Goal: Task Accomplishment & Management: Complete application form

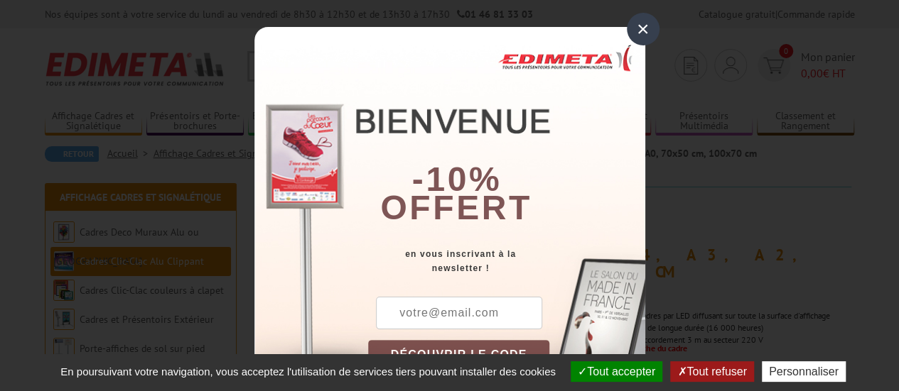
click at [637, 29] on div "×" at bounding box center [643, 29] width 33 height 33
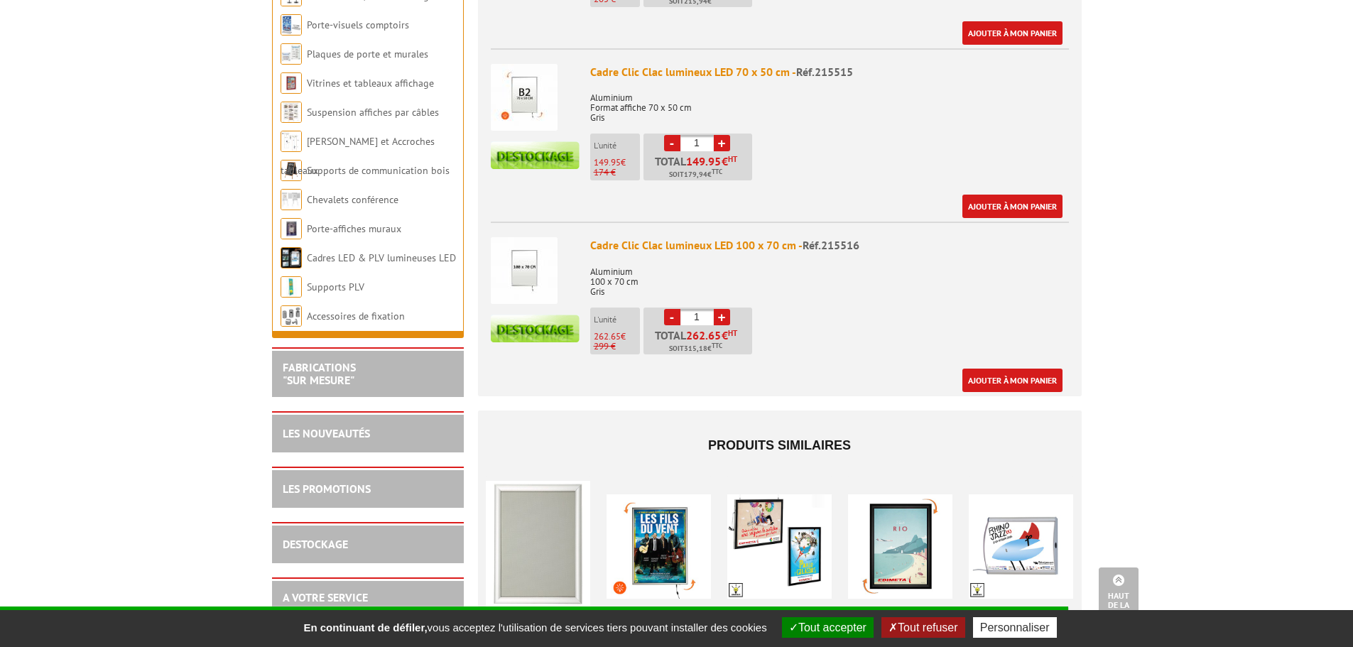
scroll to position [1524, 0]
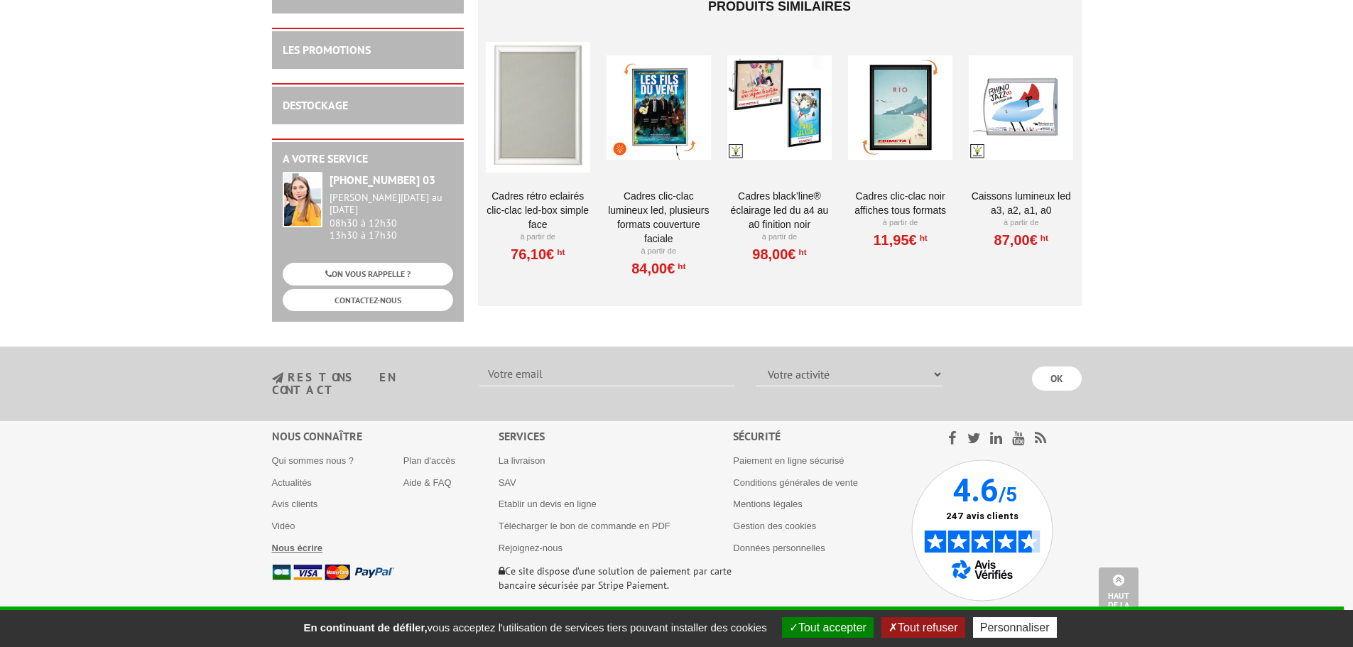
click at [289, 391] on b "Nous écrire" at bounding box center [297, 548] width 51 height 11
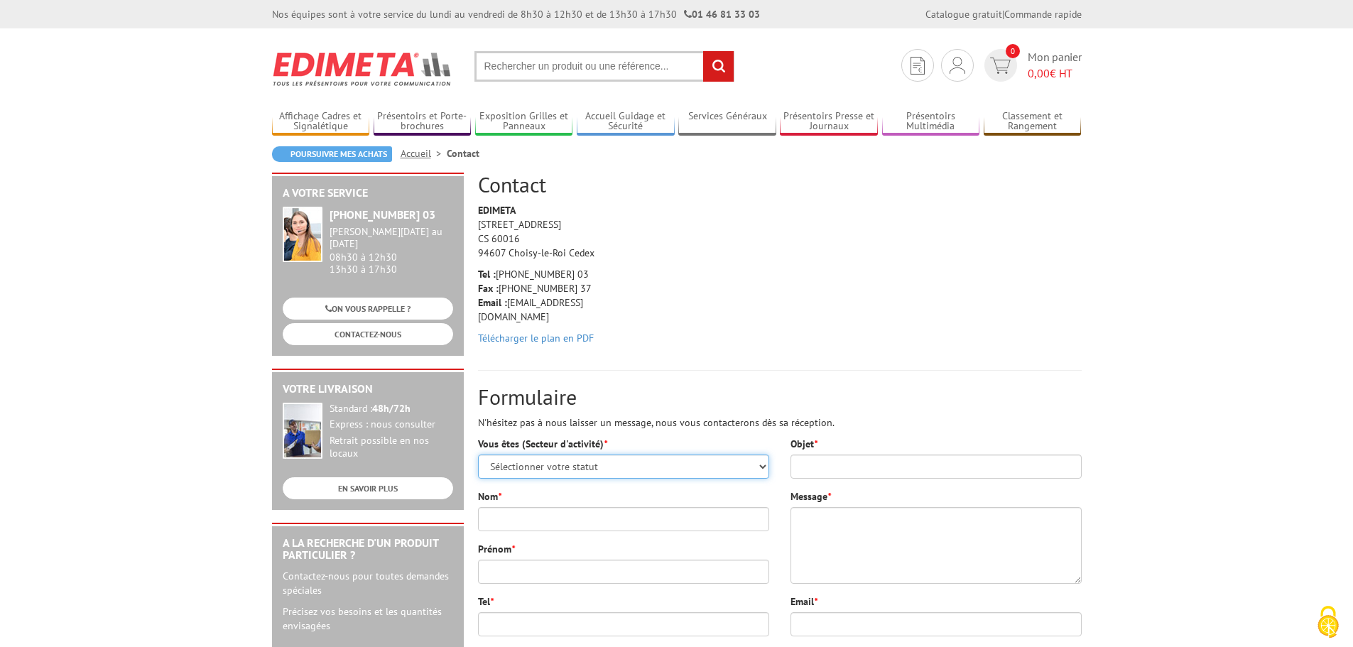
click at [563, 466] on select "Sélectionner votre statut Administrations et collectivités Magasins et commerce…" at bounding box center [623, 467] width 291 height 24
select select "878"
click at [478, 455] on select "Sélectionner votre statut Administrations et collectivités Magasins et commerce…" at bounding box center [623, 467] width 291 height 24
click at [517, 510] on input "Nom *" at bounding box center [623, 519] width 291 height 24
type input "Pico"
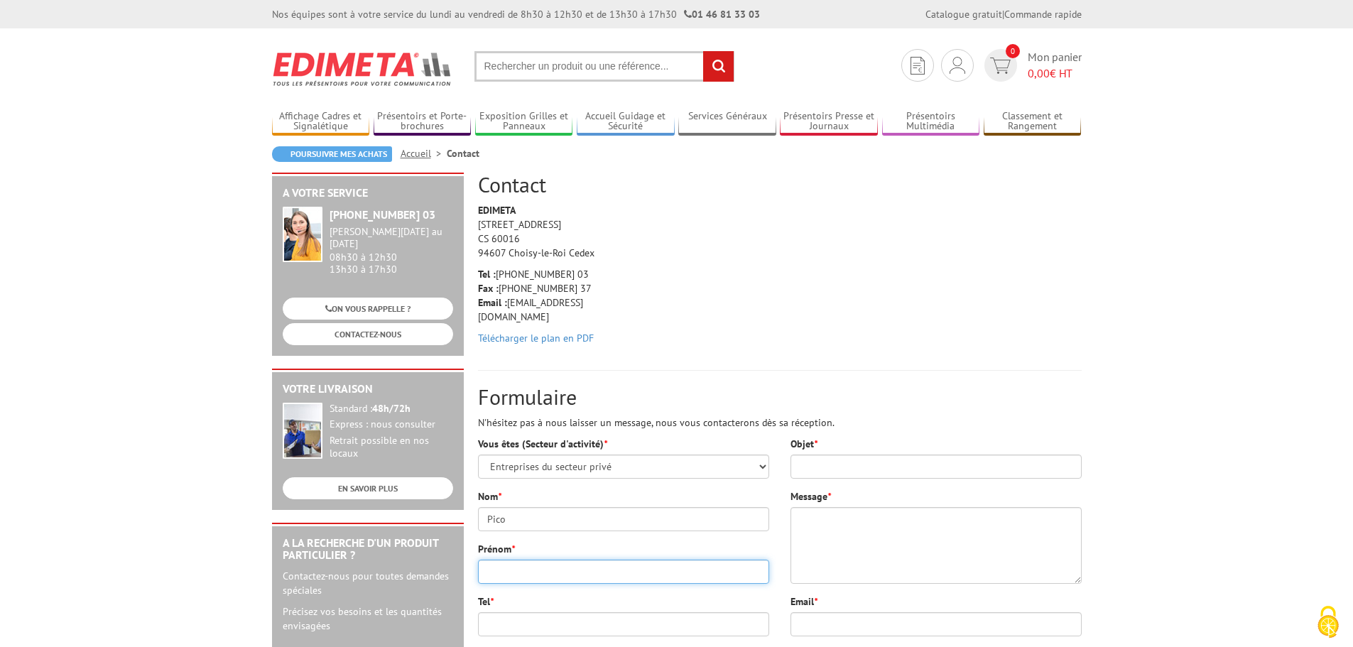
click at [498, 578] on input "Prénom *" at bounding box center [623, 572] width 291 height 24
type input "Marie"
click at [498, 596] on div "Tel *" at bounding box center [623, 616] width 291 height 42
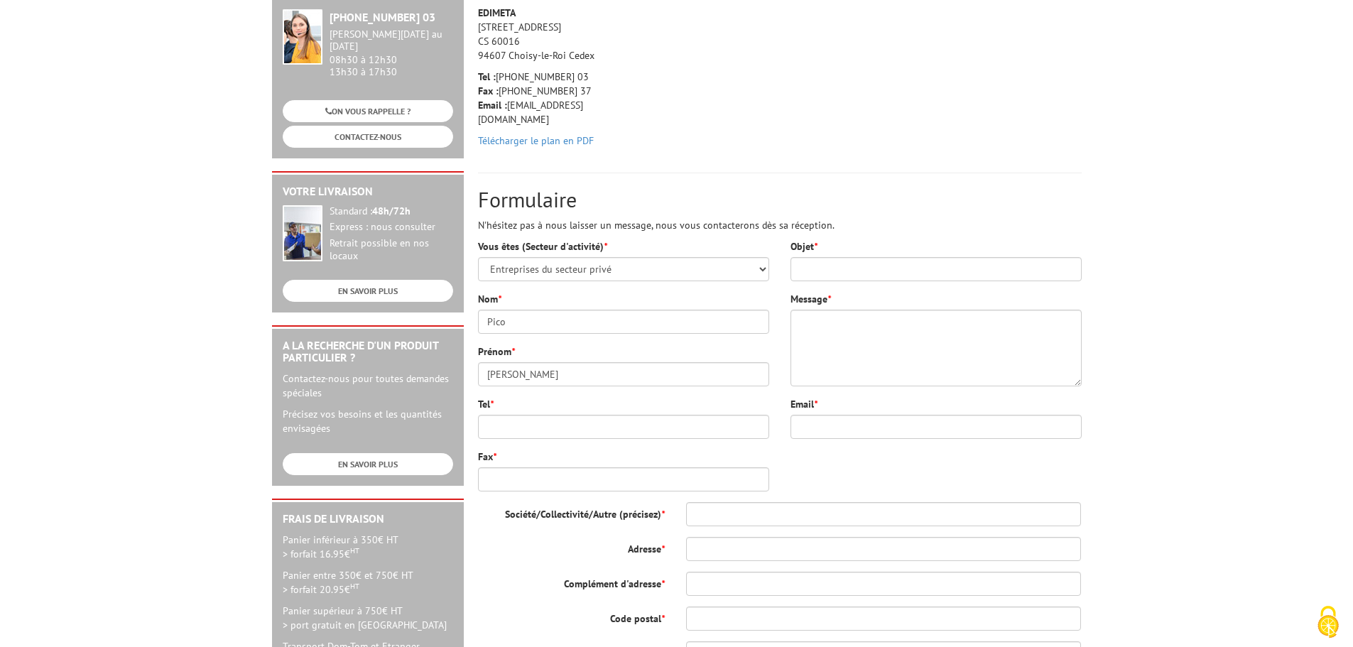
scroll to position [198, 0]
click at [499, 422] on input "Tel *" at bounding box center [623, 426] width 291 height 24
type input "0612455208"
click at [509, 473] on input "Fax *" at bounding box center [623, 479] width 291 height 24
click at [823, 275] on input "Objet *" at bounding box center [936, 268] width 291 height 24
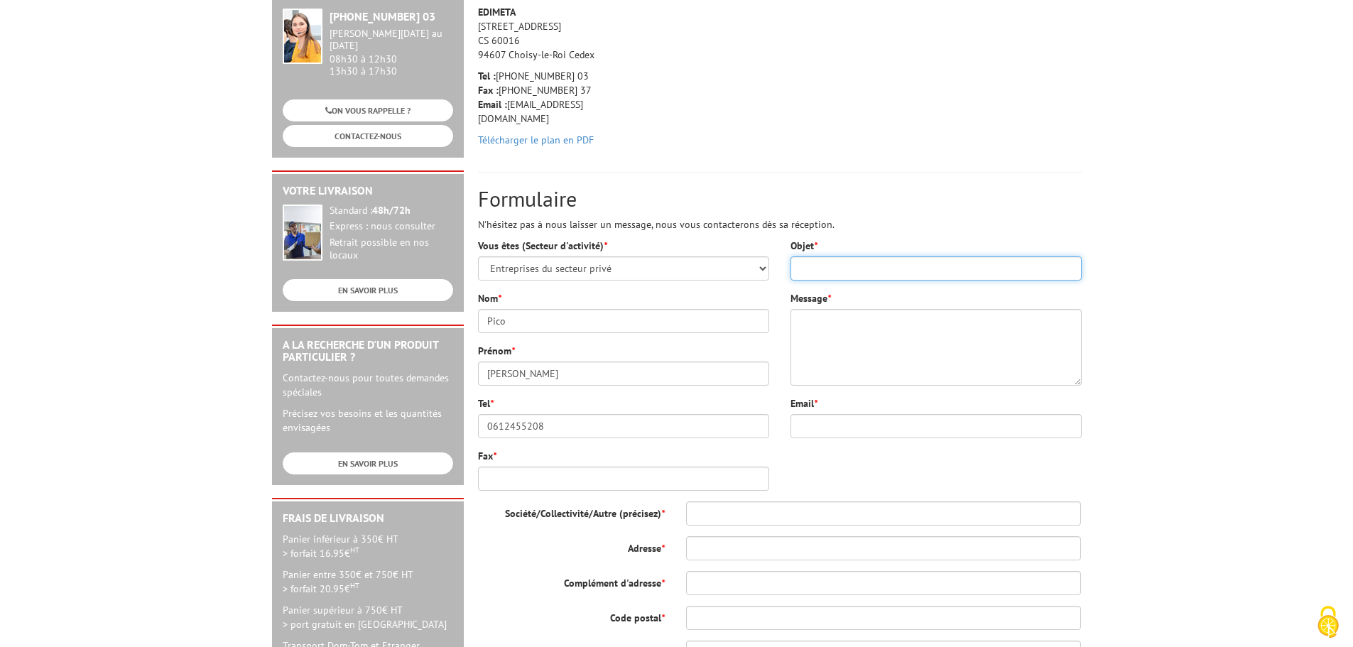
click at [866, 260] on input "Objet *" at bounding box center [936, 268] width 291 height 24
type input "Besoin de recommandations pour supports dans bureaux de tabac"
click at [852, 344] on textarea "Message *" at bounding box center [936, 347] width 291 height 77
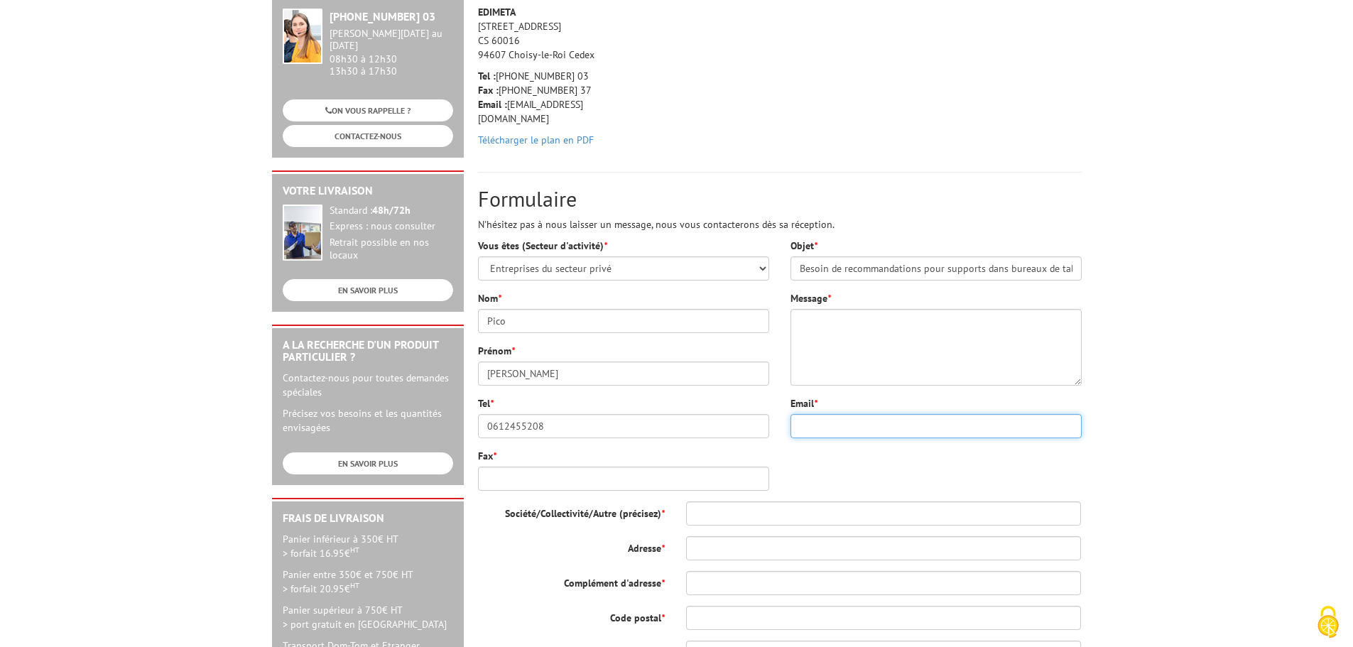
click at [829, 423] on input "Email *" at bounding box center [936, 426] width 291 height 24
type input "marie.pico@nickel.eu"
click at [823, 339] on textarea "Message *" at bounding box center [936, 347] width 291 height 77
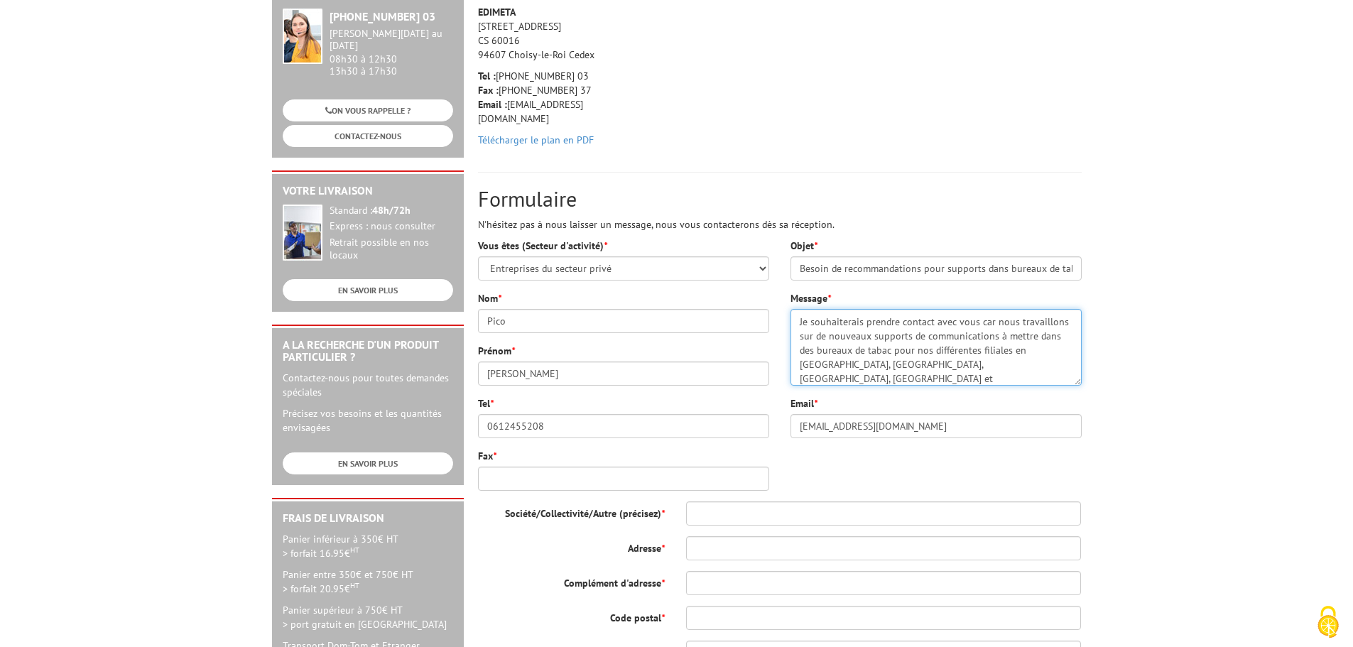
scroll to position [42, 0]
type textarea "Bonjour, Je souhaiterais prendre contact avec vous car nous travaillons sur de …"
